Goal: Navigation & Orientation: Find specific page/section

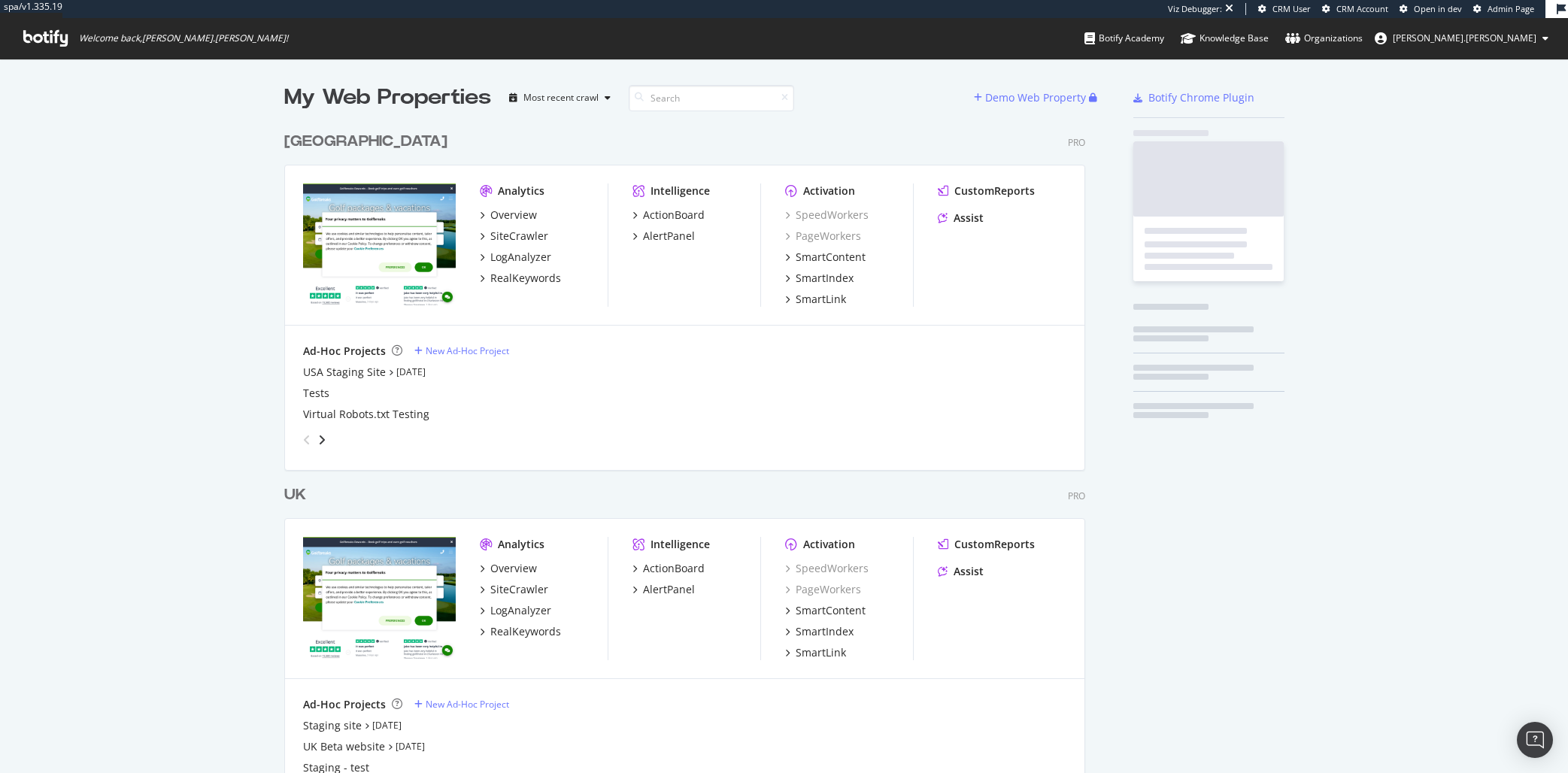
scroll to position [692, 799]
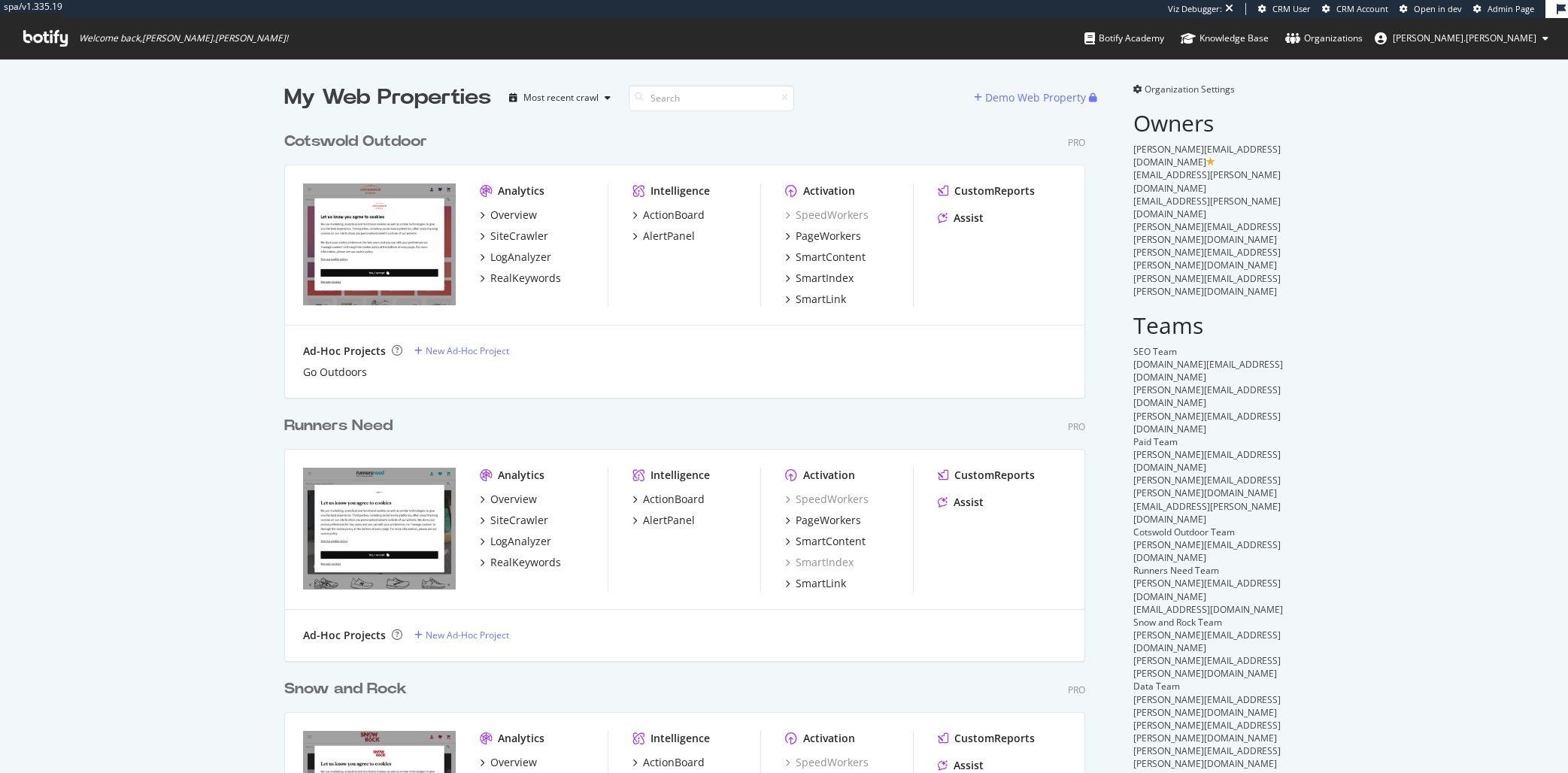
scroll to position [797, 799]
click at [181, 247] on div "My Web Properties Most recent crawl Demo Web Property Cotswold Outdoor Pro Anal…" at bounding box center [784, 549] width 1568 height 981
click at [382, 141] on div "Cotswold Outdoor" at bounding box center [355, 141] width 142 height 22
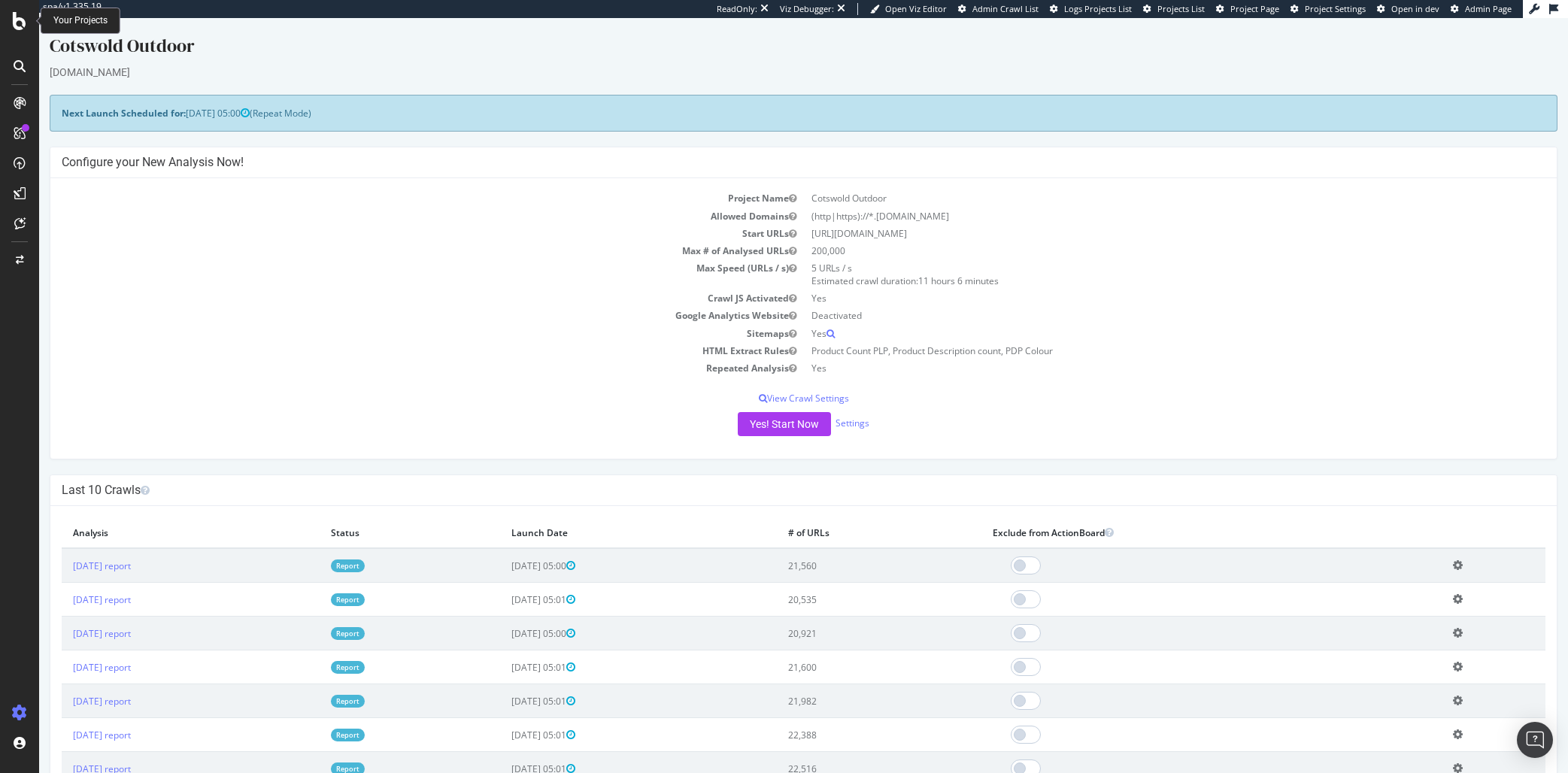
click at [10, 18] on div at bounding box center [20, 21] width 36 height 18
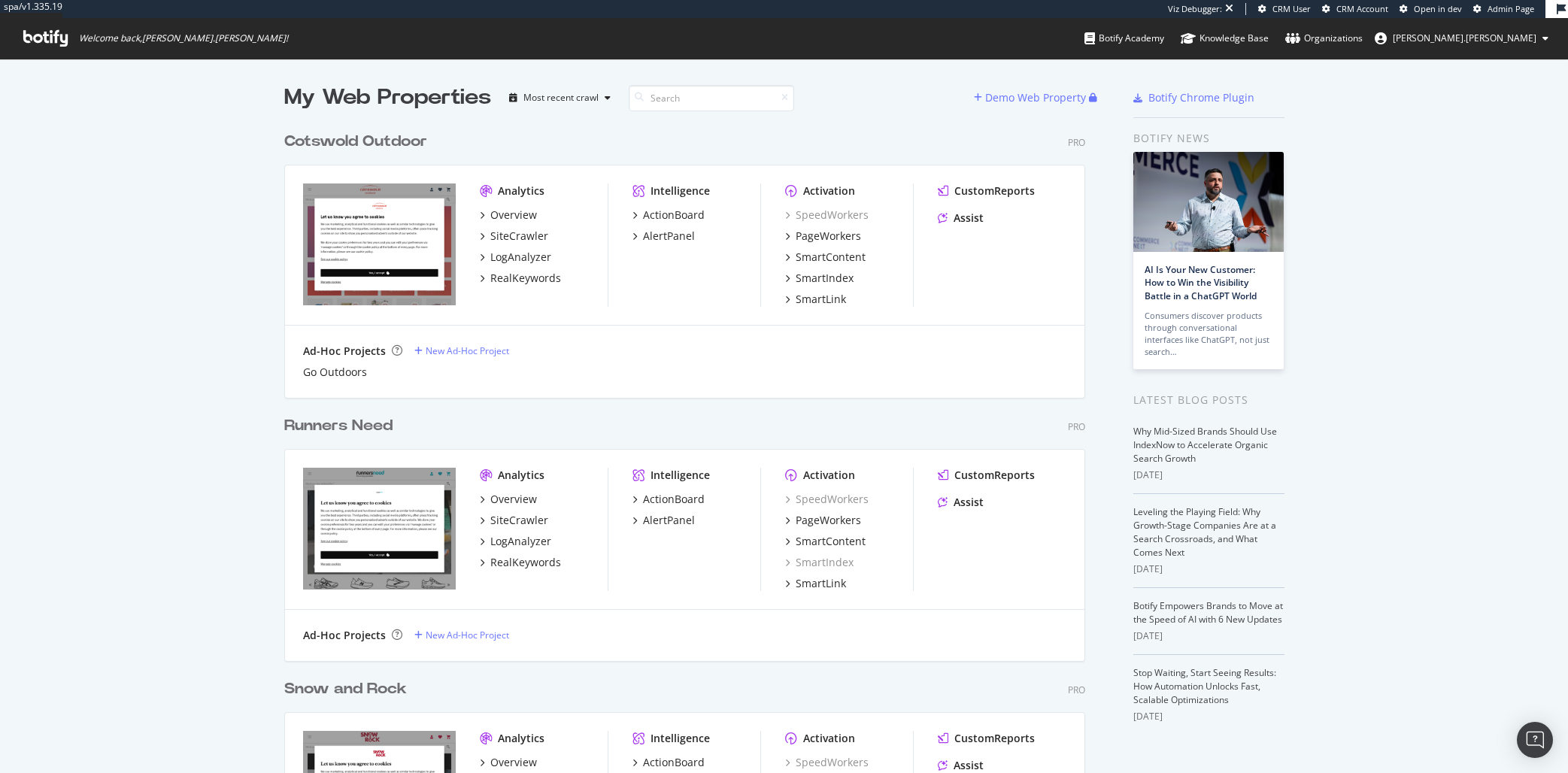
scroll to position [797, 799]
click at [1426, 114] on div "My Web Properties Most recent crawl Demo Web Property Cotswold Outdoor Pro Anal…" at bounding box center [784, 503] width 1568 height 889
